Goal: Check status: Check status

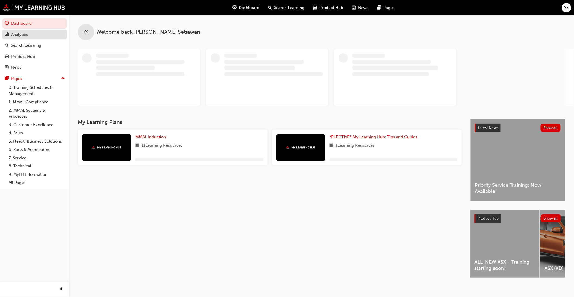
click at [39, 38] on div "Analytics" at bounding box center [34, 34] width 59 height 7
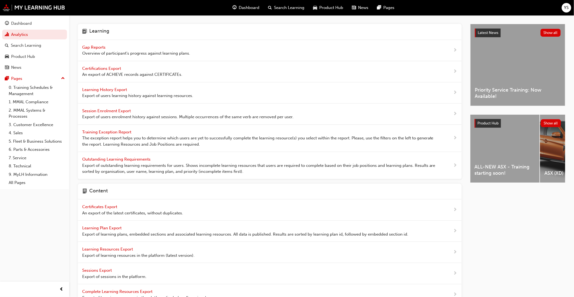
click at [102, 46] on span "Gap Reports" at bounding box center [94, 47] width 24 height 5
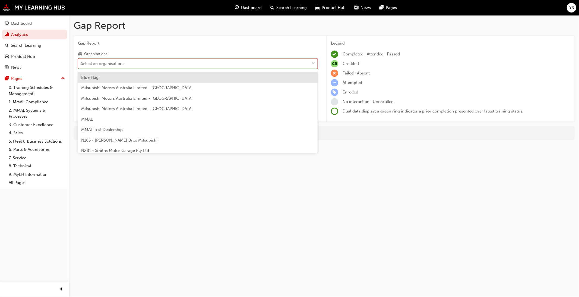
click at [108, 64] on div "Select an organisations" at bounding box center [102, 63] width 43 height 6
click at [81, 64] on input "Organisations option Blue Flag focused, 1 of 202. 202 results available. Use Up…" at bounding box center [81, 63] width 1 height 5
type input "w933"
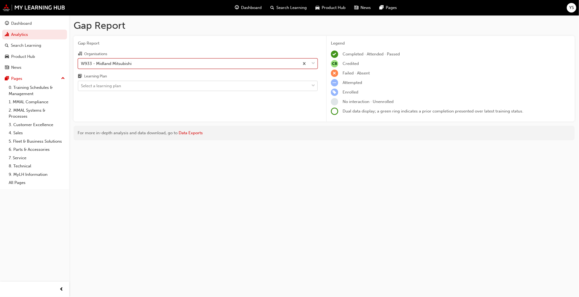
click at [119, 90] on div "Select a learning plan" at bounding box center [193, 86] width 231 height 10
click at [81, 88] on input "Learning Plan Select a learning plan" at bounding box center [81, 85] width 1 height 5
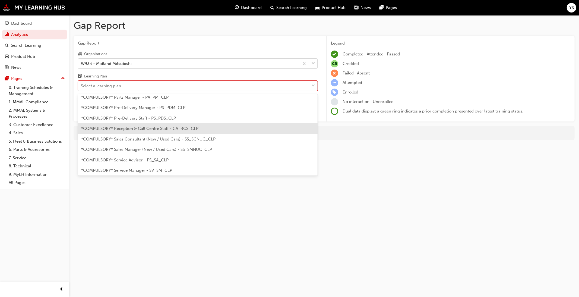
scroll to position [151, 0]
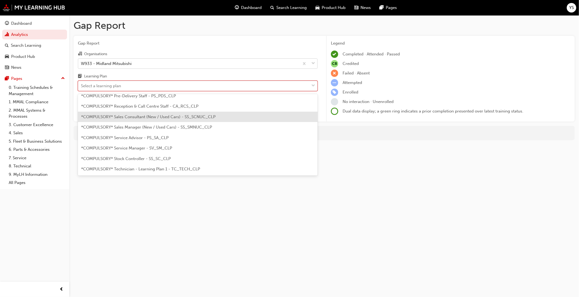
click at [134, 118] on span "*COMPULSORY* Sales Consultant (New / Used Cars) - SS_SCNUC_CLP" at bounding box center [148, 116] width 134 height 5
